Goal: Find specific page/section: Find specific page/section

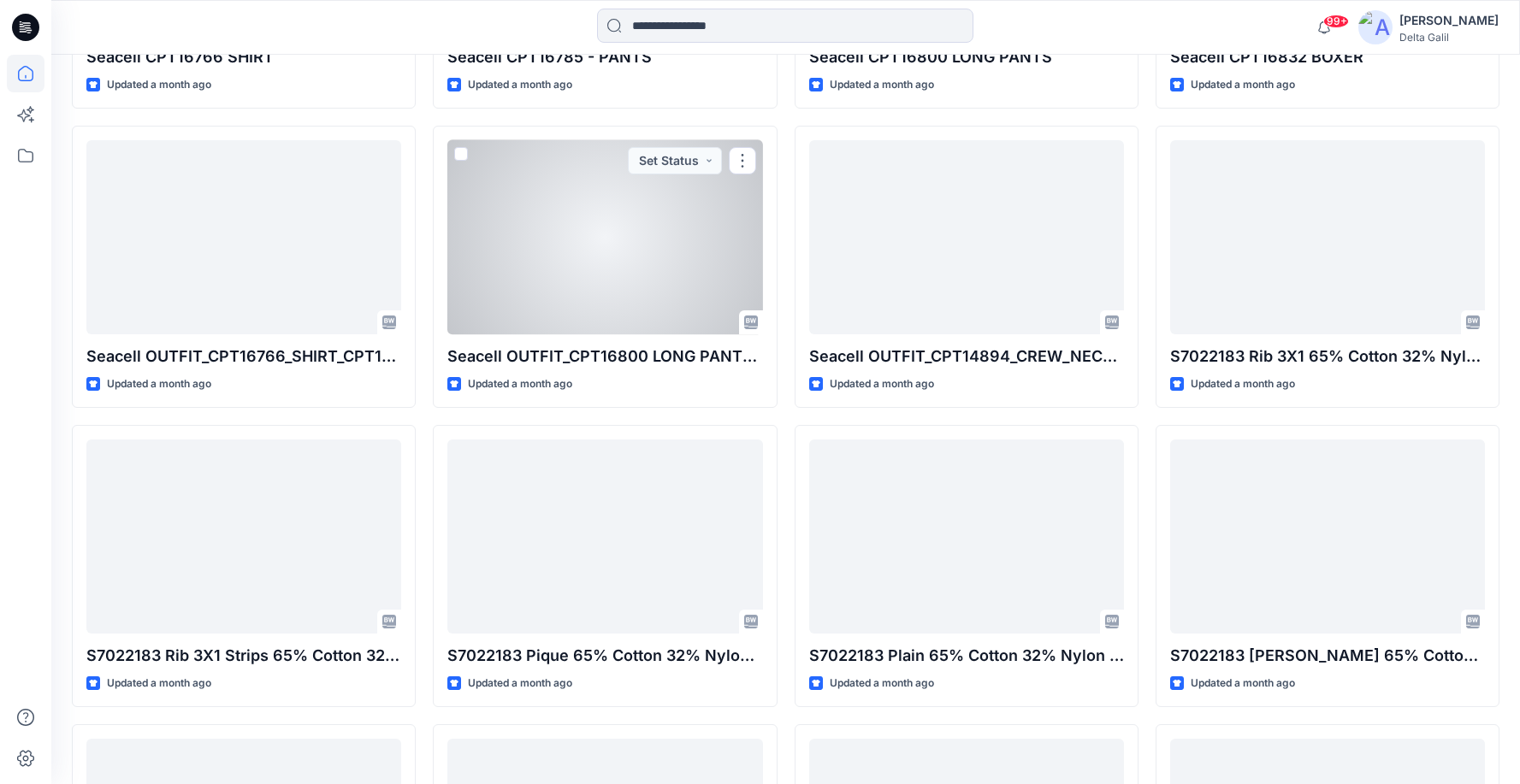
scroll to position [3439, 0]
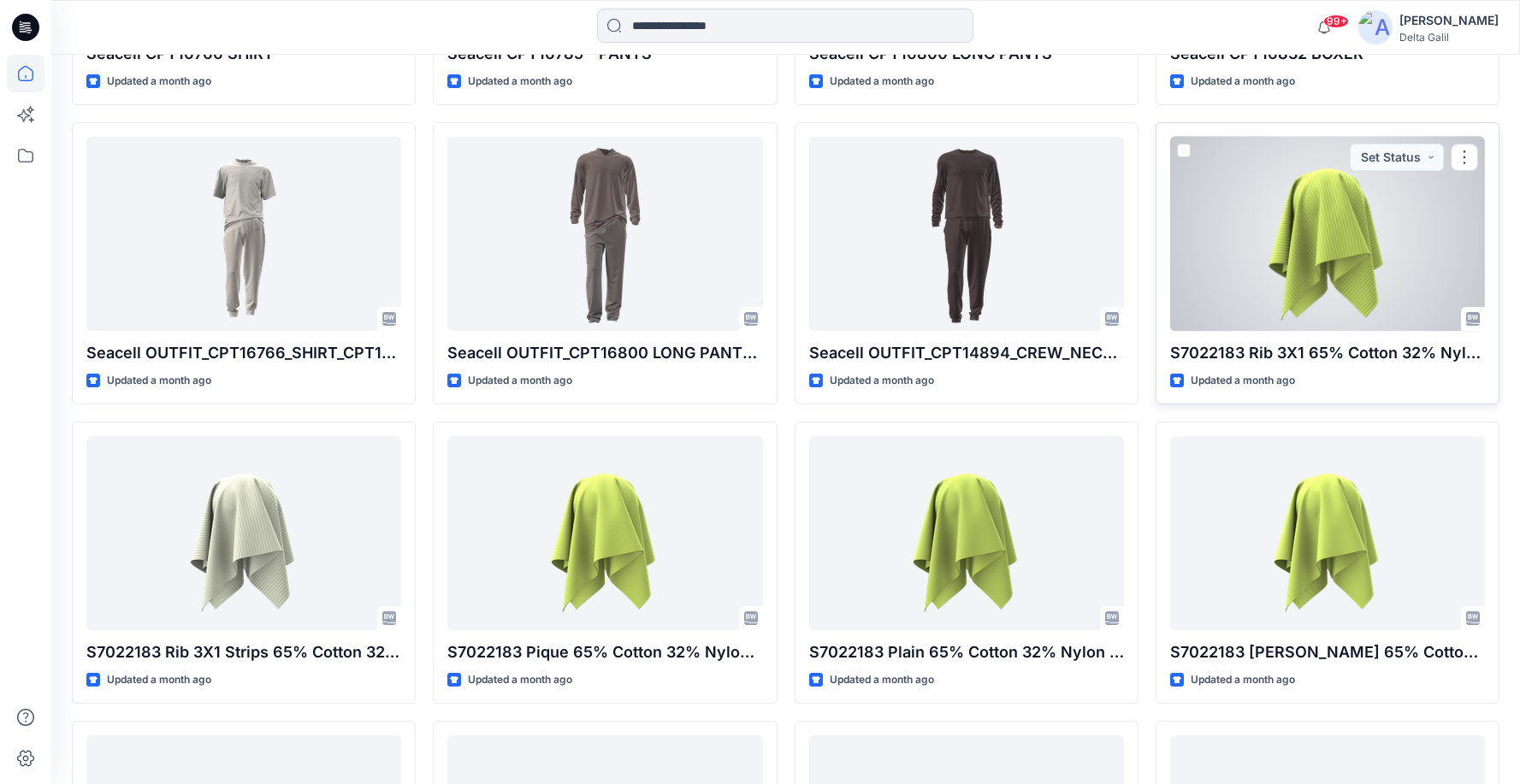
click at [1323, 239] on div at bounding box center [1327, 234] width 315 height 195
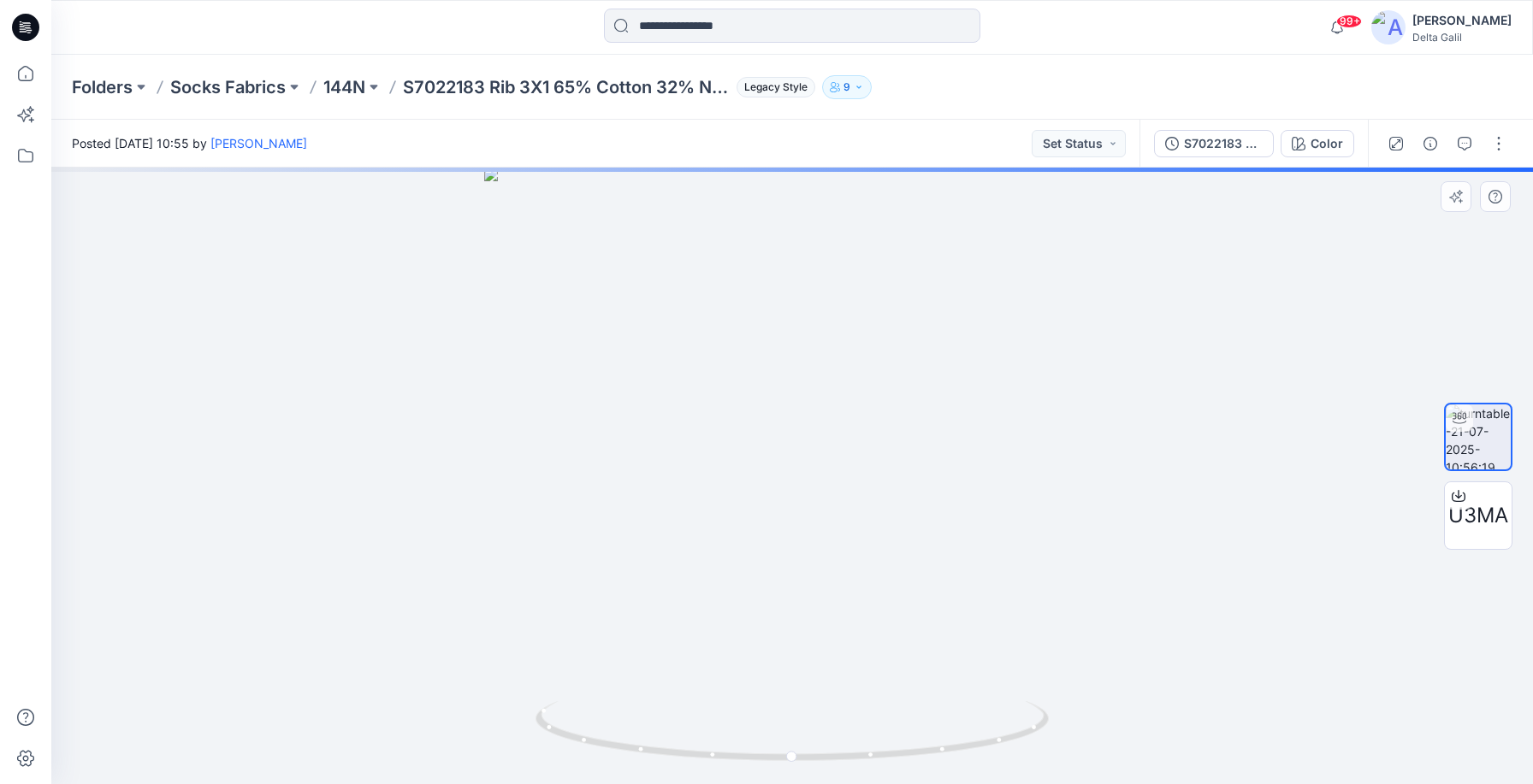
click at [810, 477] on div at bounding box center [792, 476] width 1482 height 616
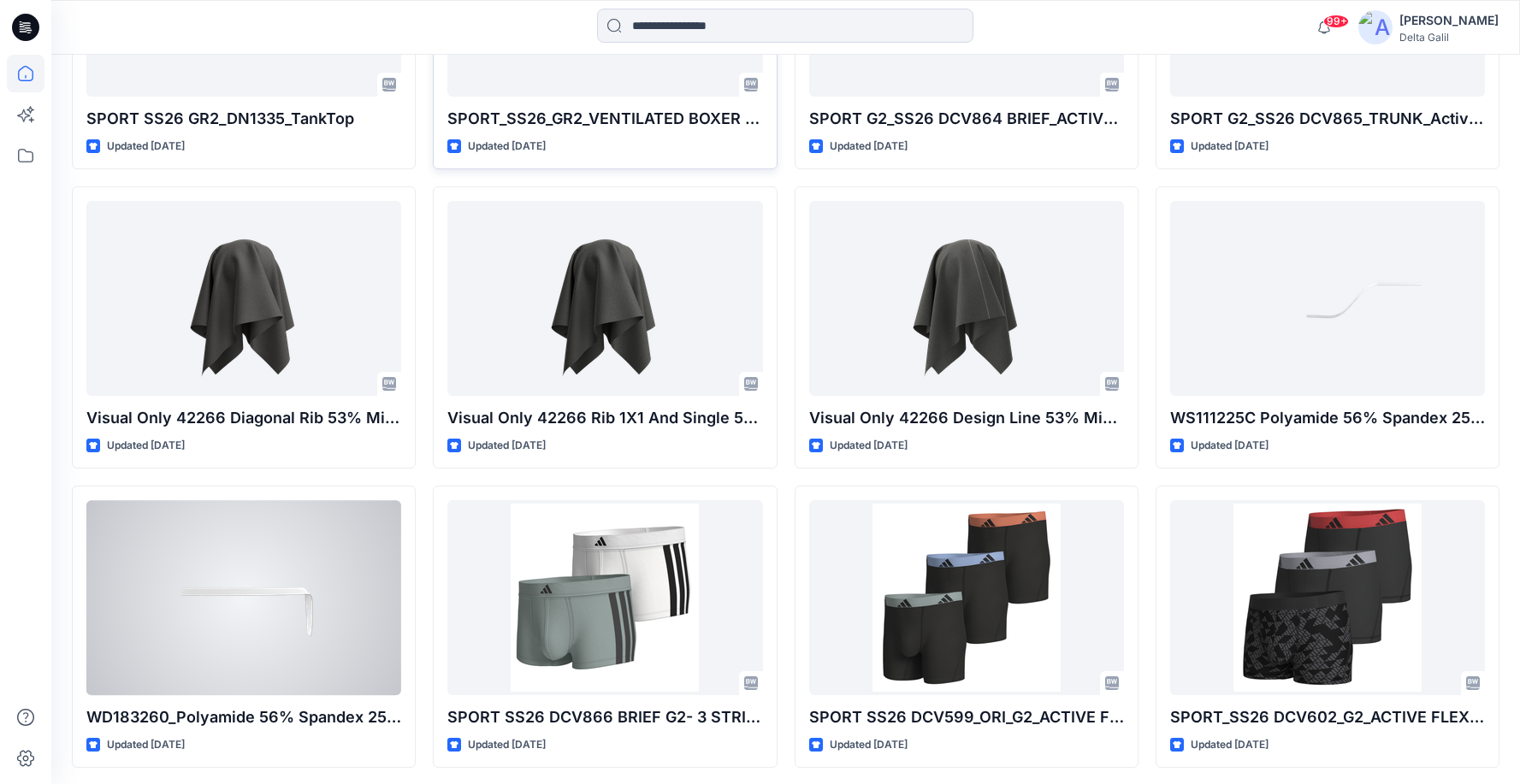
scroll to position [5347, 0]
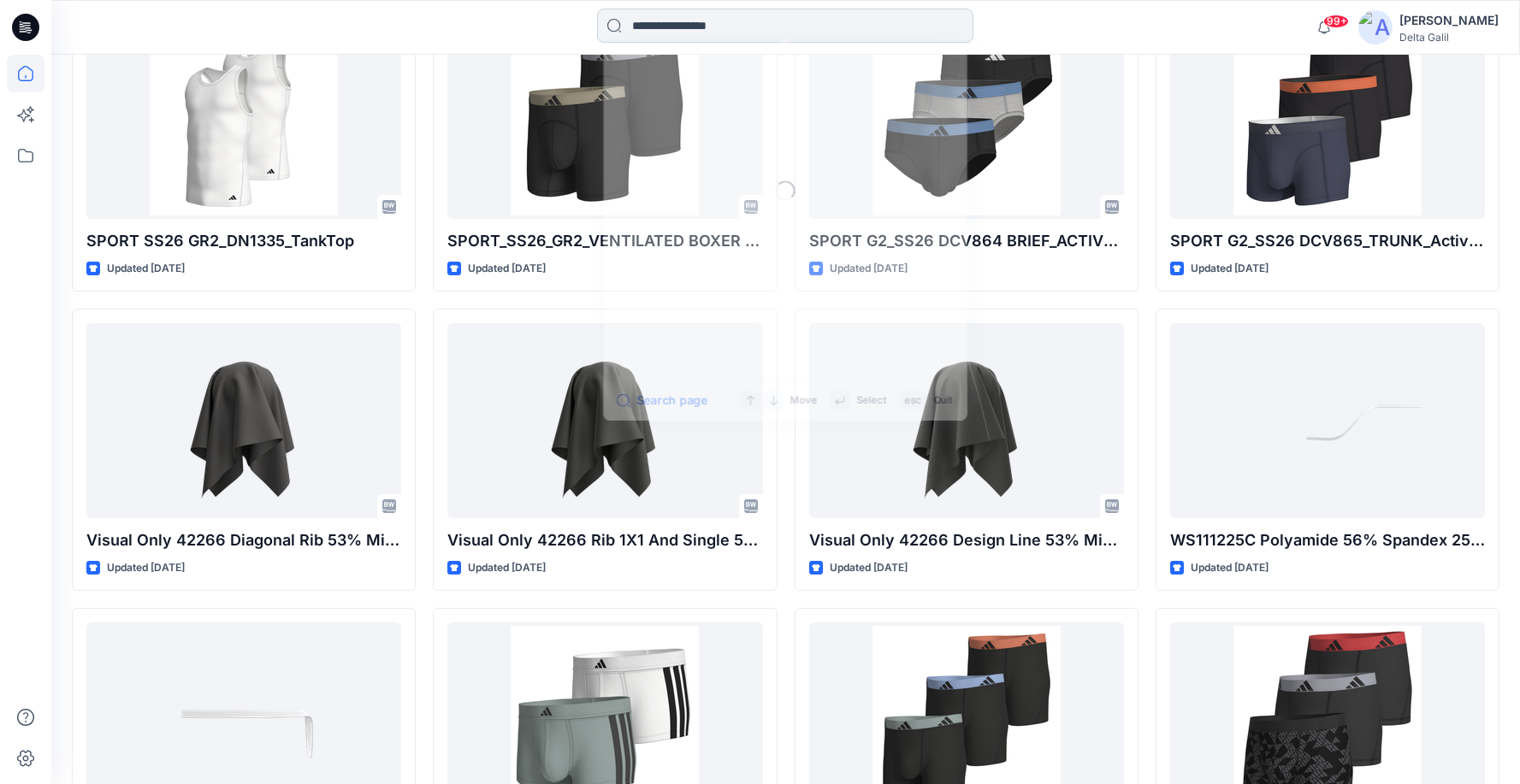
click at [687, 15] on input at bounding box center [785, 26] width 377 height 35
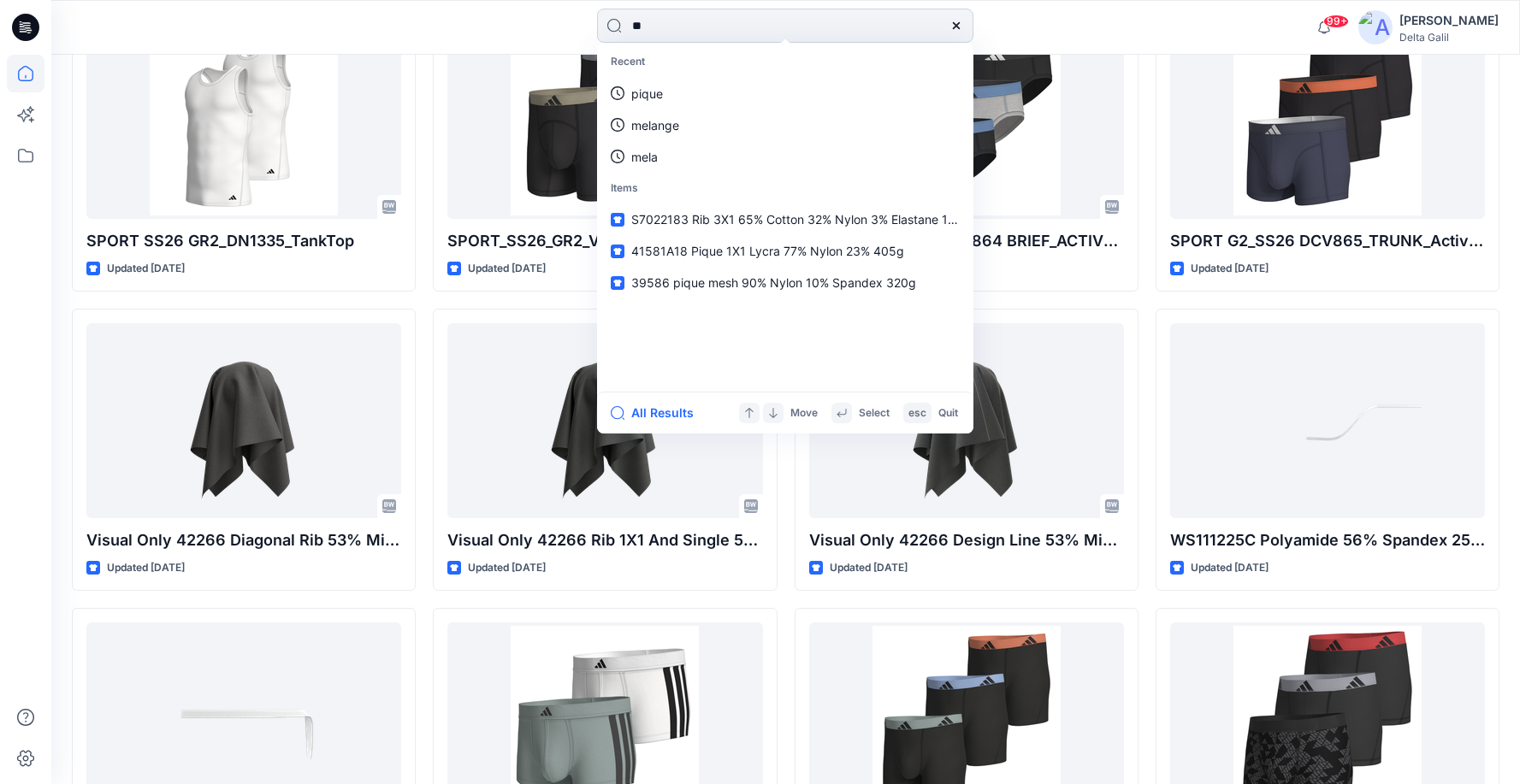
type input "*"
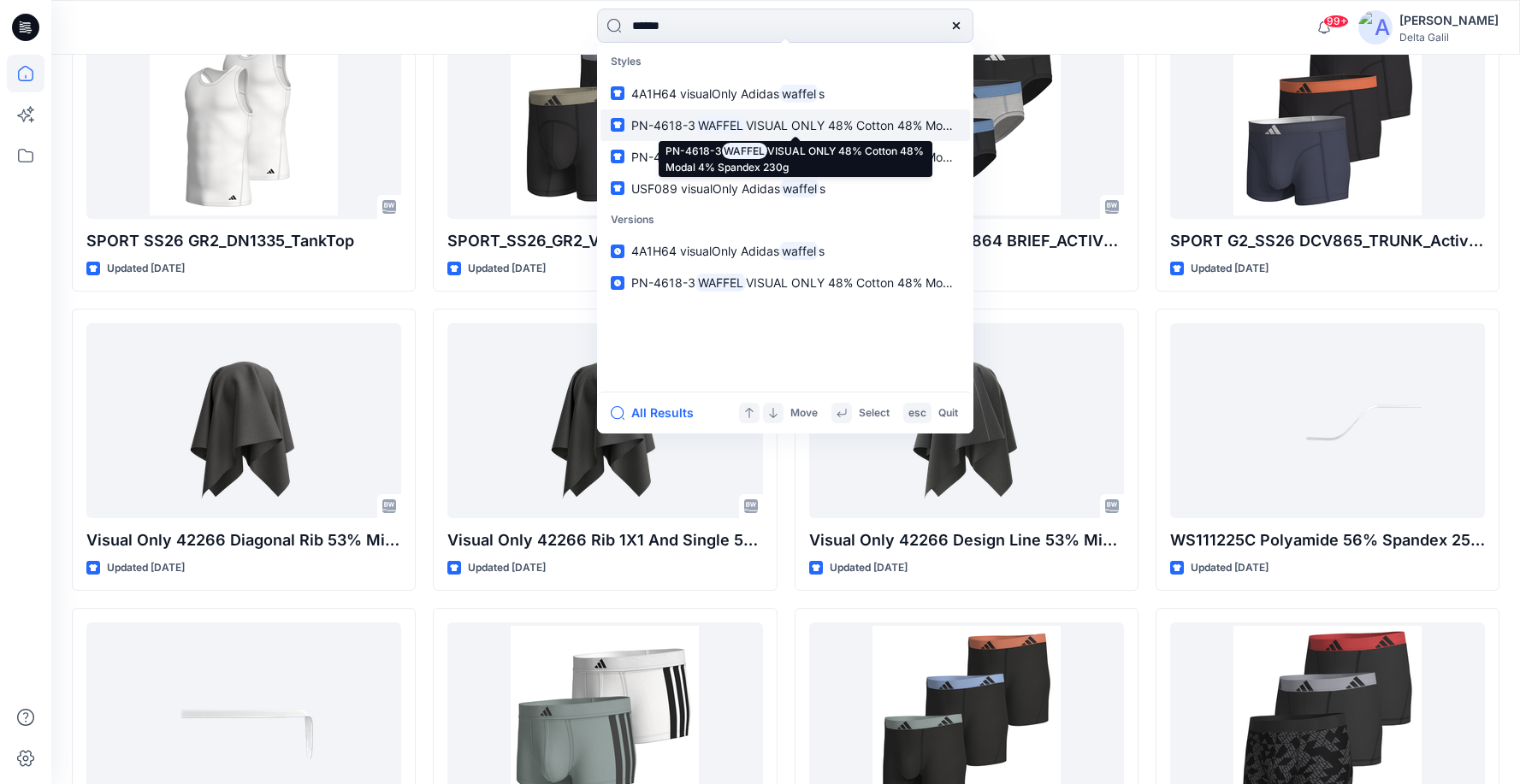
type input "******"
click at [781, 123] on span "VISUAL ONLY 48% Cotton 48% Modal 4% Spandex 230g" at bounding box center [906, 125] width 322 height 14
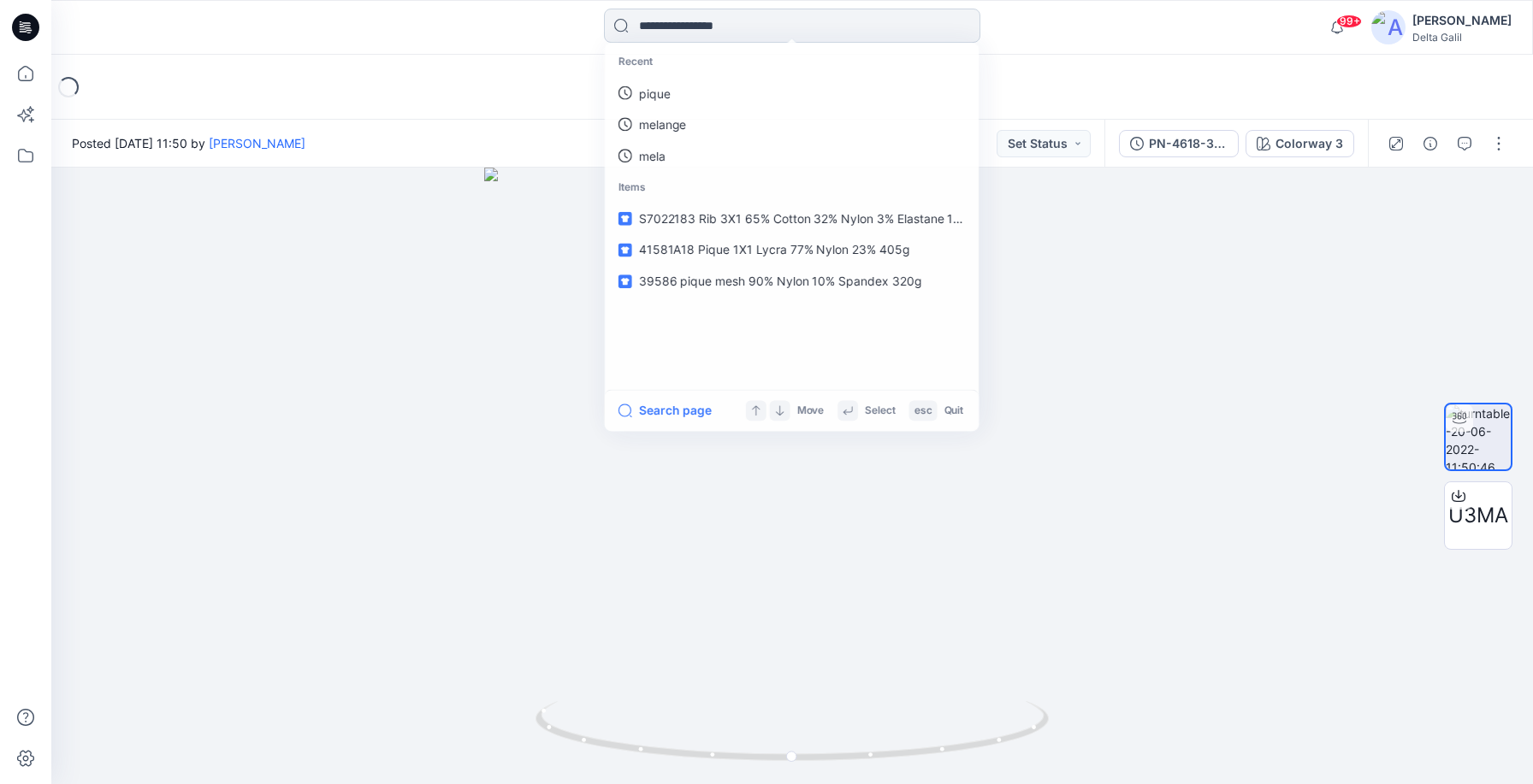
click at [769, 27] on input at bounding box center [792, 26] width 377 height 35
click at [728, 90] on link "waffel" at bounding box center [792, 93] width 370 height 32
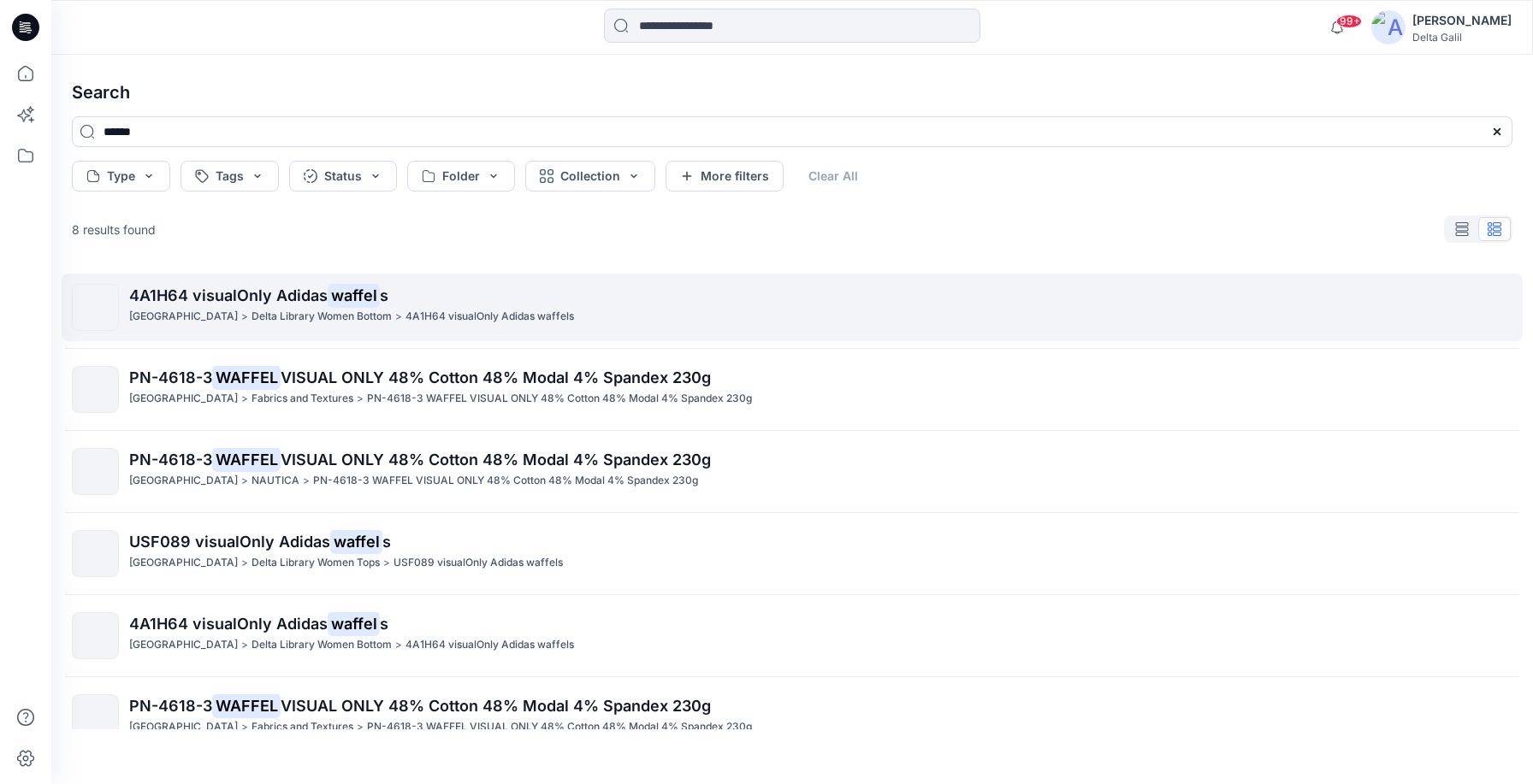
click at [188, 294] on span "4A1H64 visualOnly Adidas" at bounding box center [228, 295] width 198 height 18
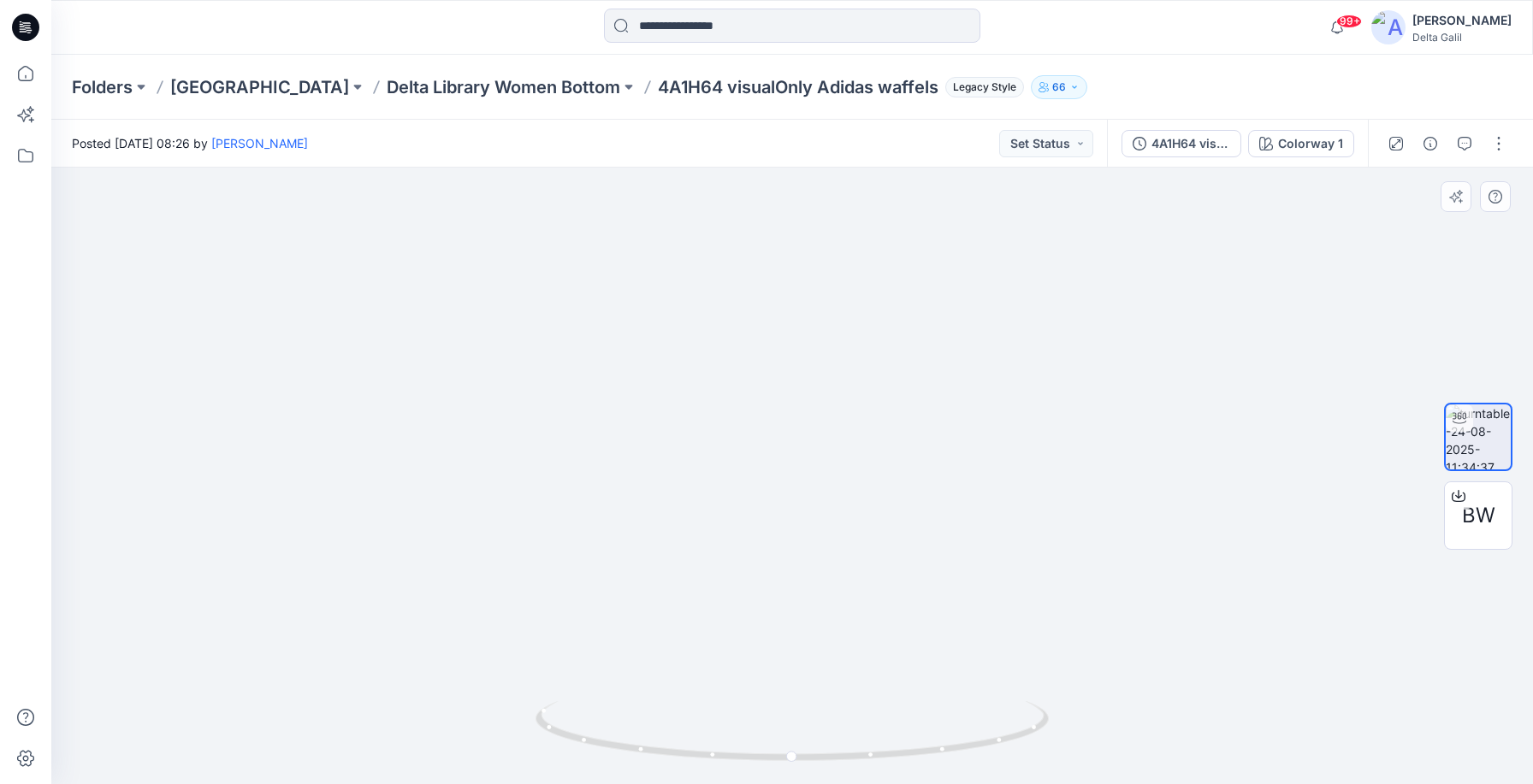
click at [1112, 461] on img at bounding box center [772, 210] width 1668 height 1149
click at [22, 22] on icon at bounding box center [26, 22] width 9 height 1
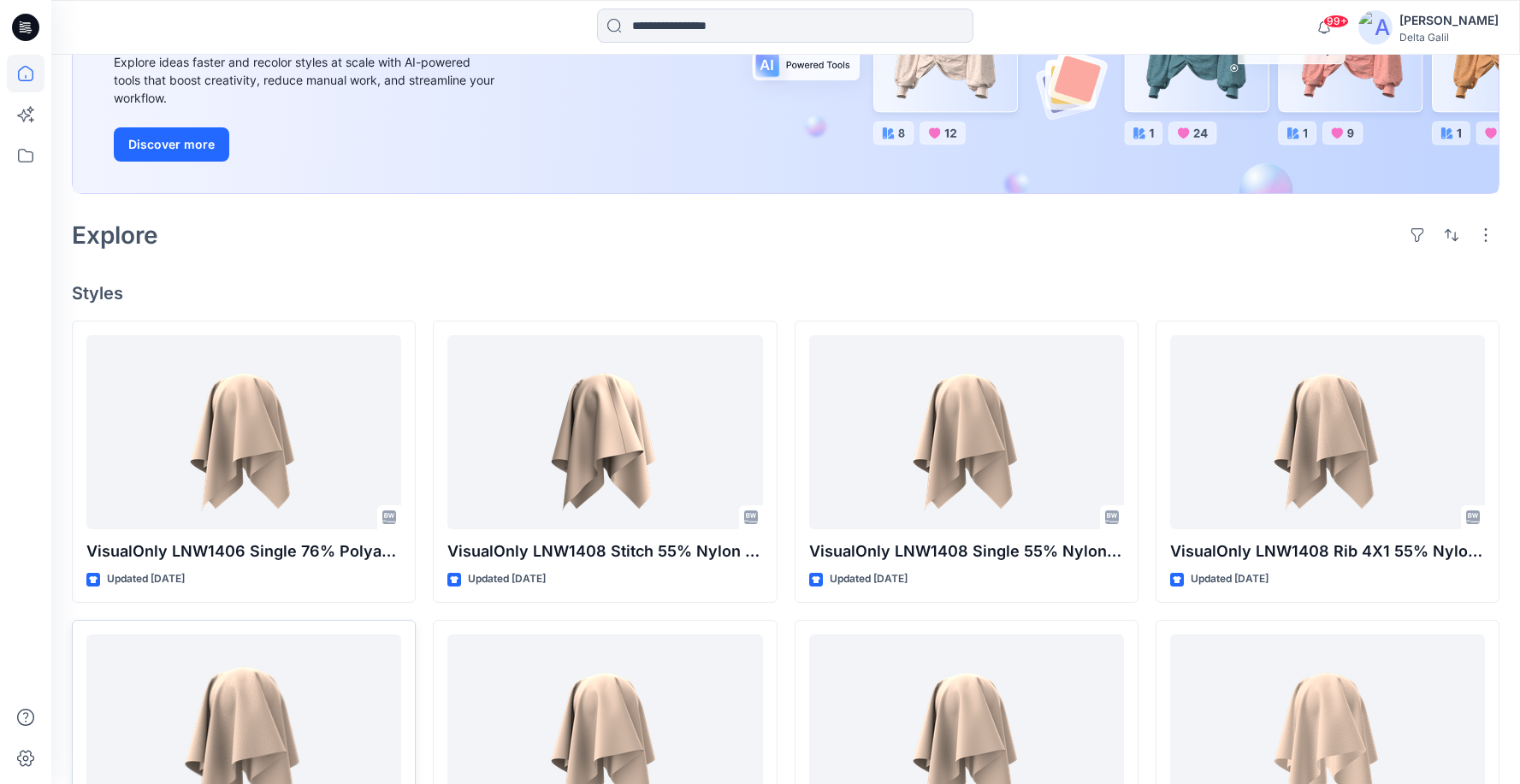
scroll to position [545, 0]
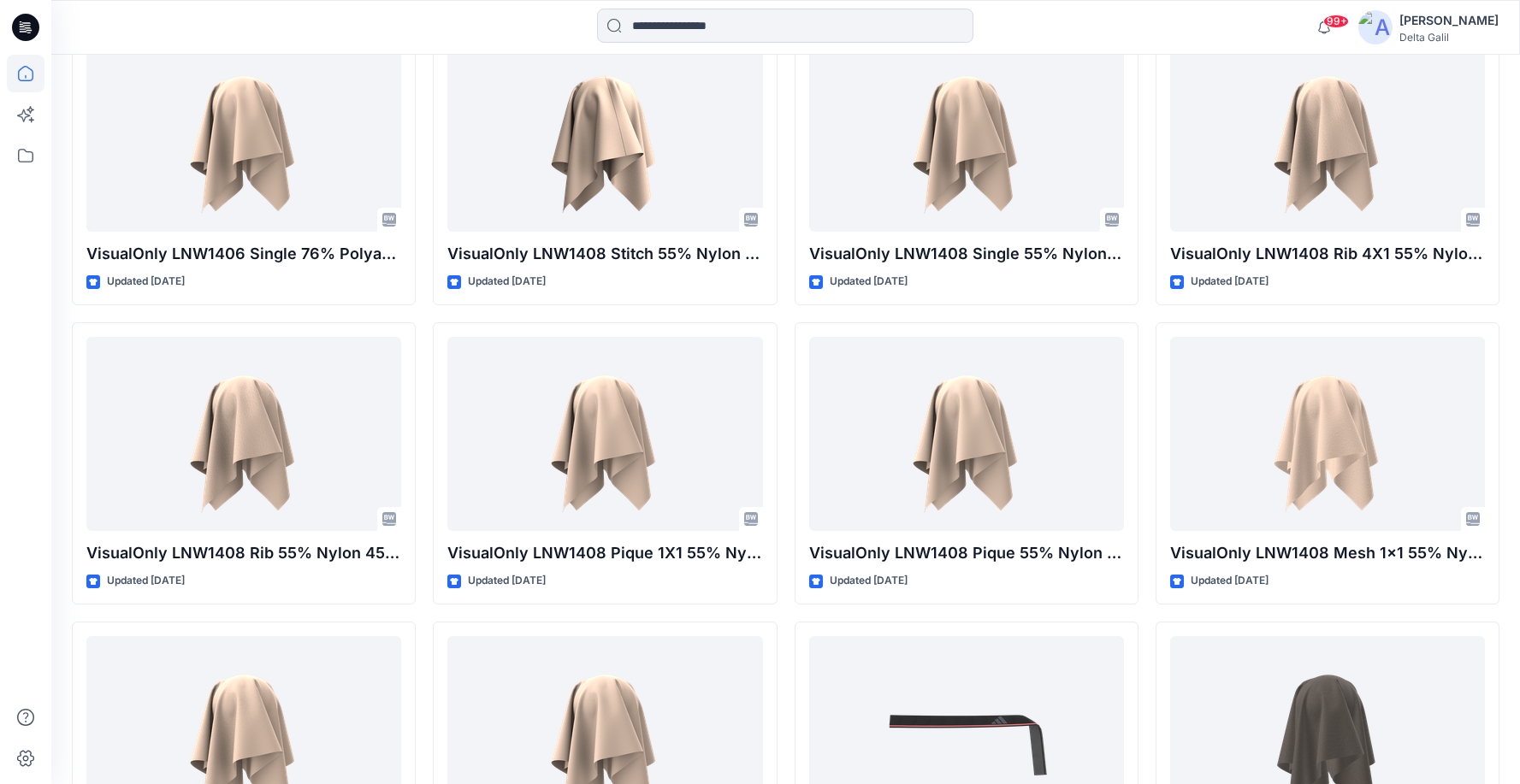
click at [27, 26] on icon at bounding box center [27, 25] width 8 height 1
